Goal: Book appointment/travel/reservation

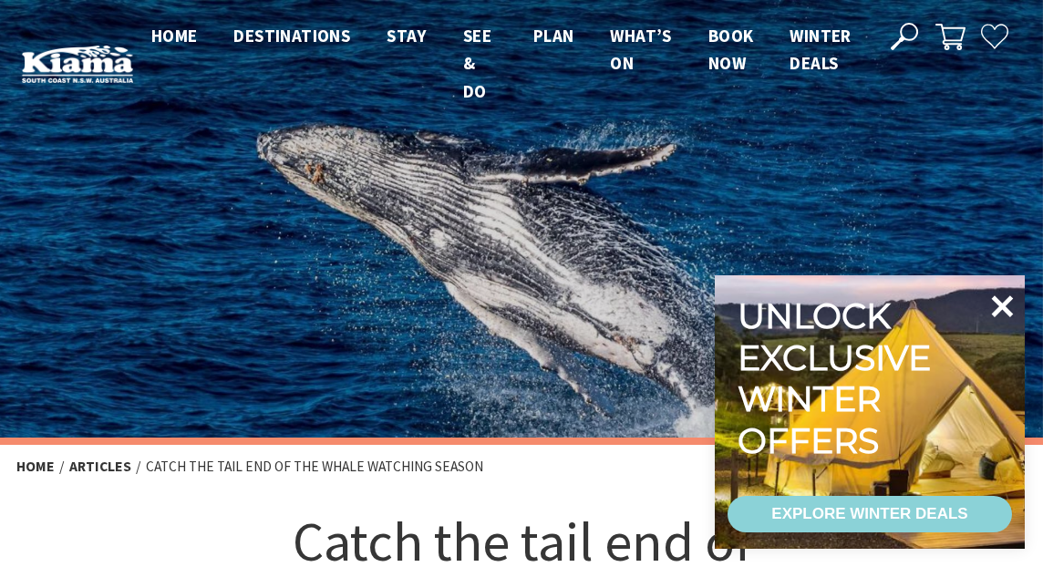
scroll to position [720, 696]
click at [1006, 302] on icon at bounding box center [1003, 306] width 22 height 22
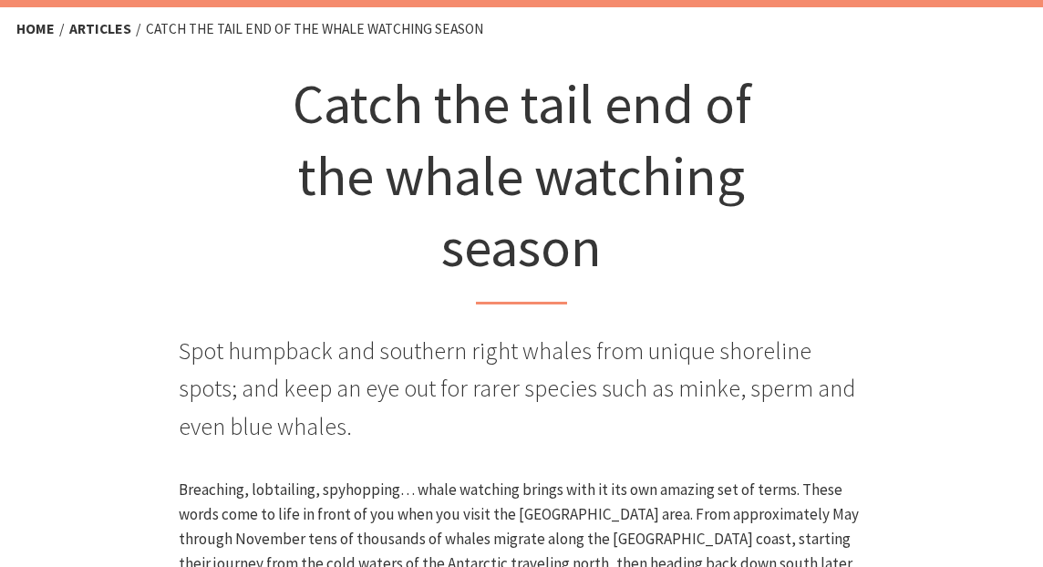
scroll to position [0, 0]
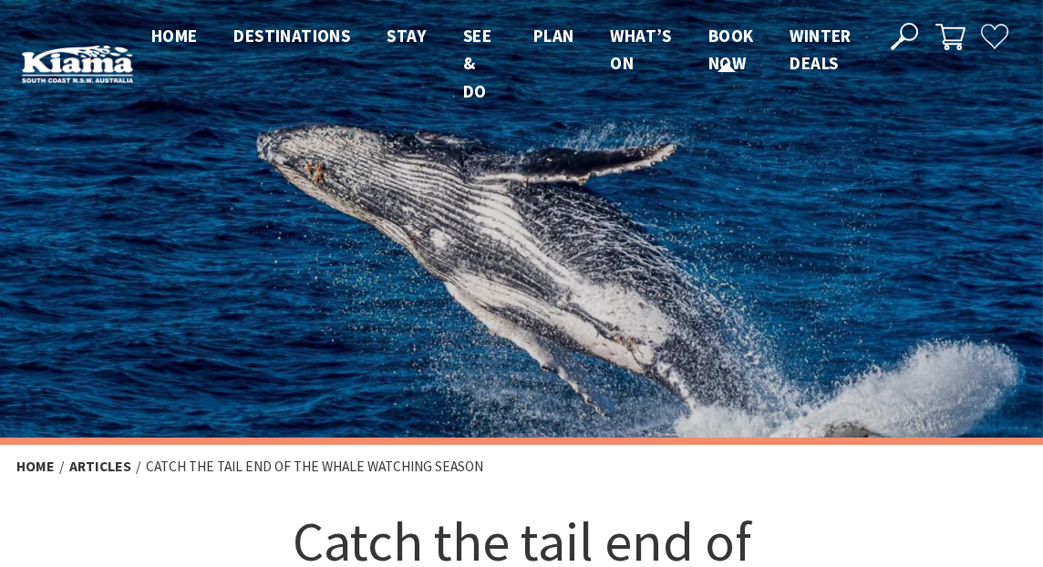
click at [733, 70] on link "Book now" at bounding box center [732, 50] width 46 height 51
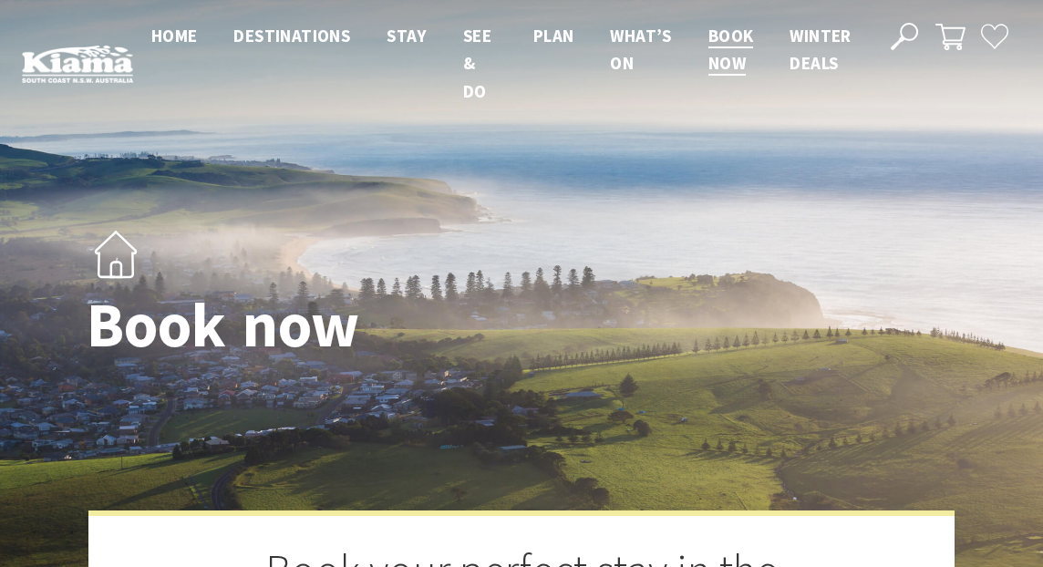
select select "3"
select select "2"
